Goal: Navigation & Orientation: Go to known website

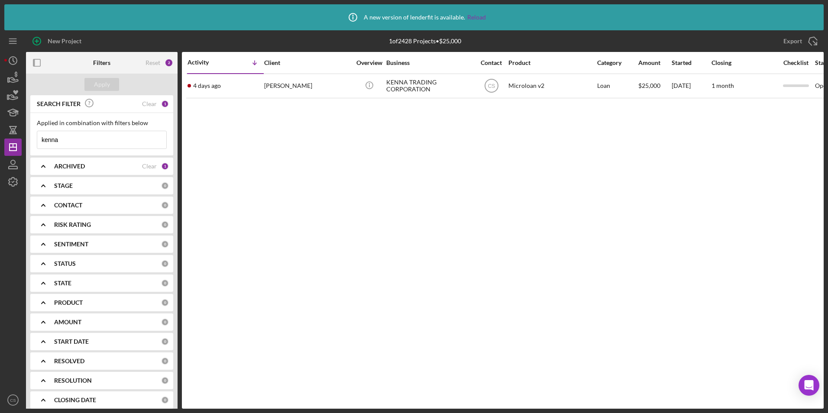
click at [485, 21] on div "Icon/Info A new version of lenderfit is available. Reload" at bounding box center [413, 17] width 819 height 26
click at [478, 13] on div "Icon/Info A new version of lenderfit is available. Reload" at bounding box center [414, 17] width 144 height 22
click at [478, 15] on link "Reload" at bounding box center [476, 17] width 19 height 7
